Goal: Information Seeking & Learning: Find specific fact

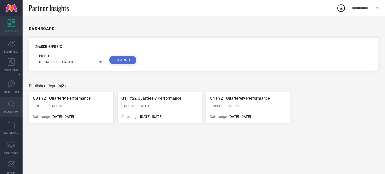
click at [7, 105] on link "INSPIRATION" at bounding box center [11, 107] width 23 height 20
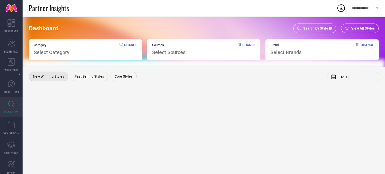
click at [304, 27] on div "Search by Style ID" at bounding box center [315, 29] width 43 height 10
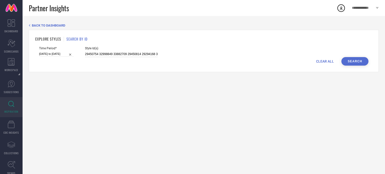
click at [107, 54] on input "29450754 32998849 33882709 29450814 29294168 33634563 33740548 32985841 2929375…" at bounding box center [121, 54] width 73 height 6
paste input "30280123 23044032 31883646 33611305 33589339 26334608 33580960 24130550 2837390…"
type input "30280123 23044032 31883646 33611305 33589339 26334608 33580960 24130550 2837390…"
select select "2"
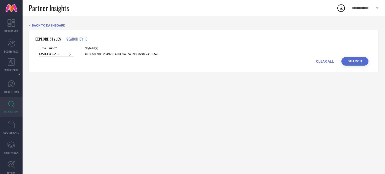
select select "2025"
select select "3"
select select "2025"
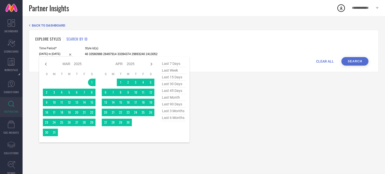
click at [56, 52] on input "[DATE] to [DATE]" at bounding box center [56, 53] width 35 height 5
type input "30280123 23044032 31883646 33611305 33589339 26334608 33580960 24130550 2837390…"
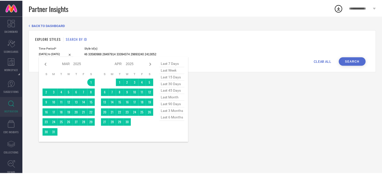
scroll to position [0, 0]
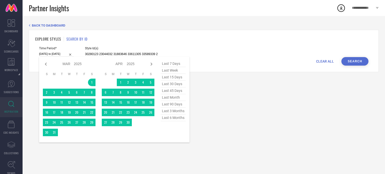
click at [170, 104] on span "last 90 days" at bounding box center [173, 104] width 25 height 7
type input "[DATE] to [DATE]"
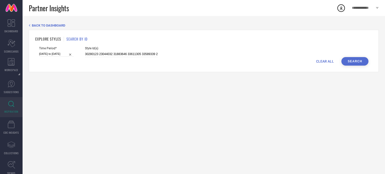
click at [357, 62] on button "Search" at bounding box center [355, 61] width 27 height 9
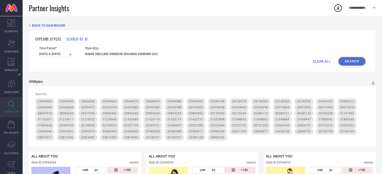
scroll to position [0, 33]
click at [132, 55] on input "30280123 23044032 31883646 33611305 33589339 26334608 33580960 24130550 2837390…" at bounding box center [121, 54] width 73 height 6
paste input "30280123 31883646 33611305 33589339 26334608 33580960 23044032 28373906 3381334…"
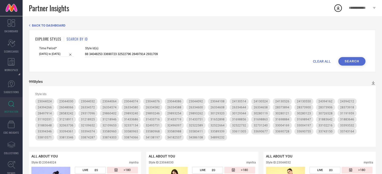
type input "30280123 31883646 33611305 33589339 26334608 33580960 23044032 28373906 3381334…"
click at [357, 65] on button "Search" at bounding box center [351, 61] width 27 height 9
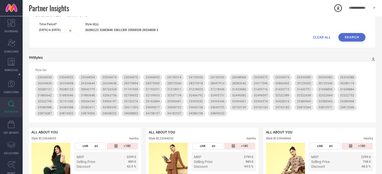
scroll to position [24, 0]
click at [373, 58] on icon at bounding box center [372, 59] width 3 height 4
click at [366, 68] on span "PDF" at bounding box center [368, 68] width 6 height 4
